Goal: Navigation & Orientation: Find specific page/section

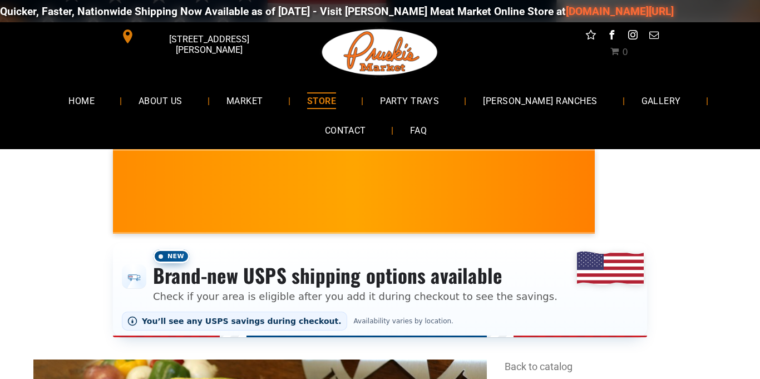
click at [541, 100] on span "[PERSON_NAME] RANCHES" at bounding box center [540, 100] width 115 height 16
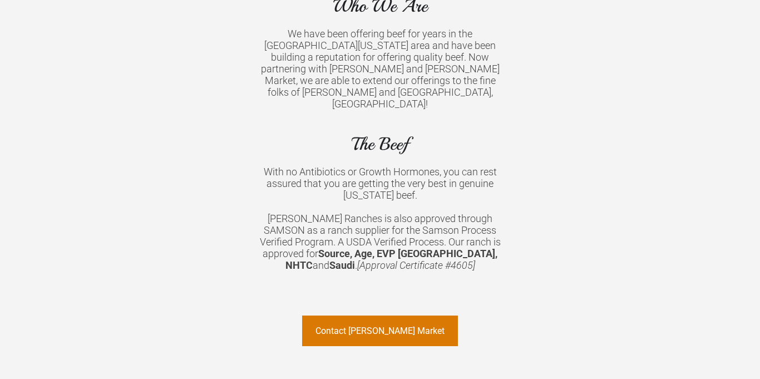
scroll to position [920, 0]
